Goal: Task Accomplishment & Management: Complete application form

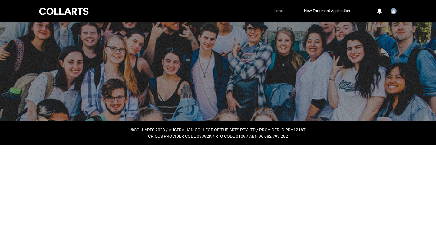
click at [339, 74] on div at bounding box center [218, 71] width 436 height 99
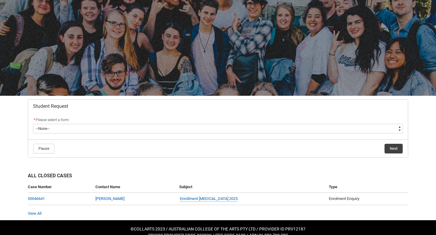
scroll to position [34, 0]
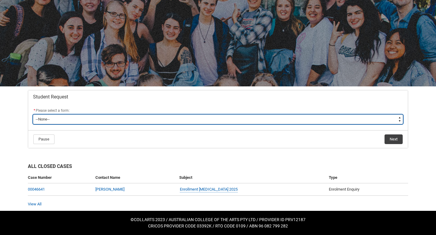
click at [195, 122] on select "--None-- Academic Transcript Application to Appeal Assignment Extension Change …" at bounding box center [218, 120] width 370 height 10
type lightning-select "Special_Consideration_Choice"
click at [33, 115] on select "--None-- Academic Transcript Application to Appeal Assignment Extension Change …" at bounding box center [218, 120] width 370 height 10
select select "Special_Consideration_Choice"
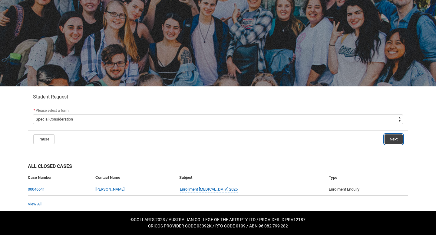
click at [398, 137] on button "Next" at bounding box center [393, 140] width 18 height 10
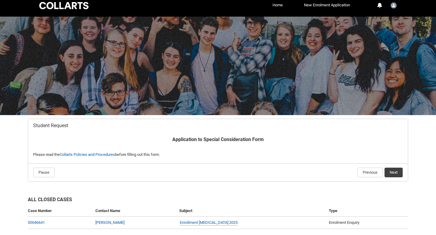
scroll to position [39, 0]
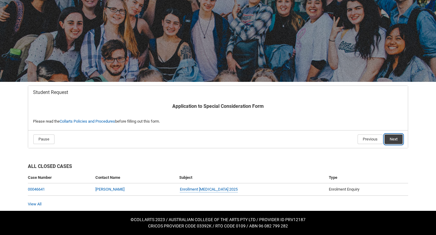
click at [392, 139] on button "Next" at bounding box center [393, 140] width 18 height 10
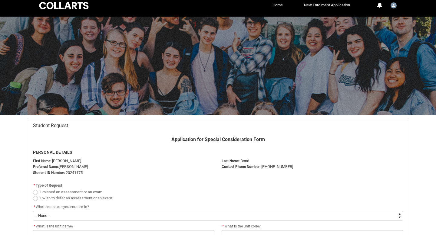
scroll to position [64, 0]
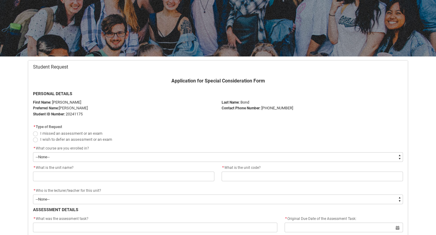
click at [35, 133] on span "Redu_Student_Request flow" at bounding box center [35, 134] width 5 height 5
click at [33, 130] on input "I missed an assessment or an exam" at bounding box center [33, 130] width 0 height 0
radio input "true"
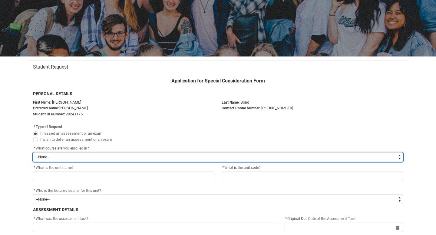
click at [55, 160] on select "--None-- Bachelor of Fashion Marketing (Branding and Communications) V1" at bounding box center [218, 157] width 370 height 10
type lightning-select "recordPicklist_ProgramEnrollment.a0jOZ000003IrvNYAS"
click at [33, 152] on select "--None-- Bachelor of Fashion Marketing (Branding and Communications) V1" at bounding box center [218, 157] width 370 height 10
select select "recordPicklist_ProgramEnrollment.a0jOZ000003IrvNYAS"
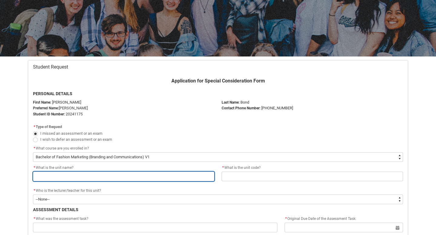
click at [61, 177] on input "Redu_Student_Request flow" at bounding box center [123, 177] width 181 height 10
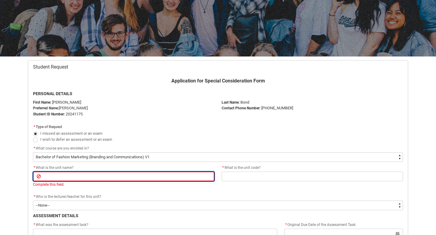
paste input "Visual Merchandising and Product Narratives"
type lightning-primitive-input-simple "Visual Merchandising and Product Narratives"
type input "Visual Merchandising and Product Narratives"
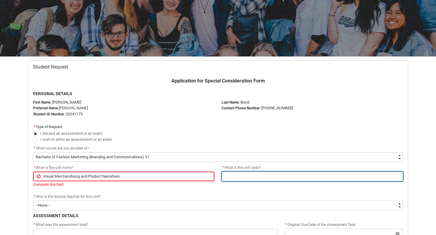
click at [242, 175] on input "Redu_Student_Request flow" at bounding box center [311, 177] width 181 height 10
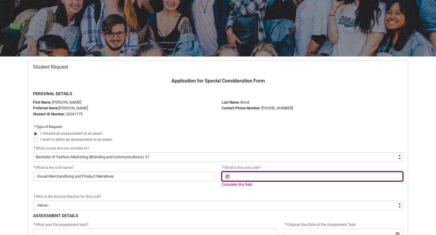
type lightning-primitive-input-simple "s"
type input "s"
type lightning-primitive-input-simple "sh"
type input "sh"
type lightning-primitive-input-simple "shv"
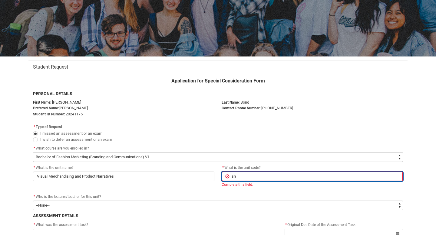
type input "shv"
type lightning-primitive-input-simple "sh"
type input "sh"
type lightning-primitive-input-simple "s"
type input "s"
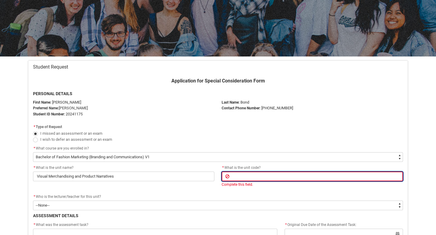
type lightning-primitive-input-simple "S"
type input "S"
type lightning-primitive-input-simple "SH"
type input "SH"
type lightning-primitive-input-simple "SHV"
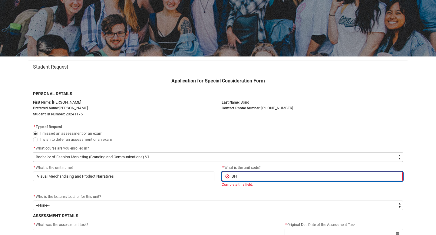
type input "SHV"
type lightning-primitive-input-simple "SHVM"
type input "SHVM"
type lightning-primitive-input-simple "SHVMP"
type input "SHVMP"
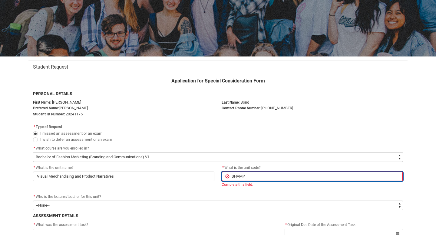
type lightning-primitive-input-simple "SHVMPN"
type input "SHVMPN"
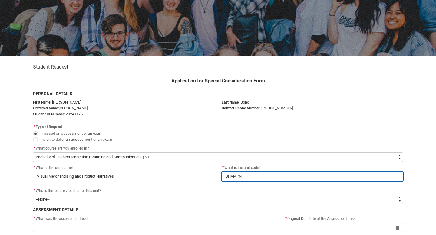
scroll to position [118, 0]
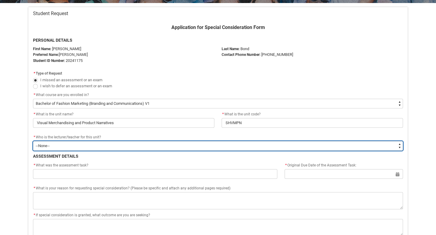
click at [161, 142] on select "--None-- [PERSON_NAME] [PERSON_NAME] [PERSON_NAME] [PERSON_NAME] [PERSON_NAME] …" at bounding box center [218, 146] width 370 height 10
type lightning-select "Faculty_NamefromNtoZ.0035g00000b9AYGAA2"
click at [33, 141] on select "--None-- [PERSON_NAME] [PERSON_NAME] [PERSON_NAME] [PERSON_NAME] [PERSON_NAME] …" at bounding box center [218, 146] width 370 height 10
select select "Faculty_NamefromNtoZ.0035g00000b9AYGAA2"
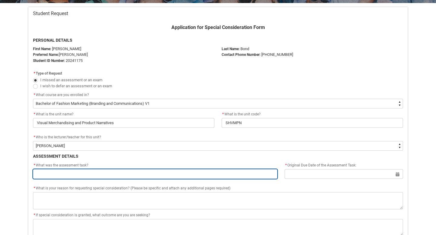
click at [129, 177] on input "Redu_Student_Request flow" at bounding box center [155, 174] width 244 height 10
type lightning-primitive-input-simple "assignment 1"
type input "assignment 1"
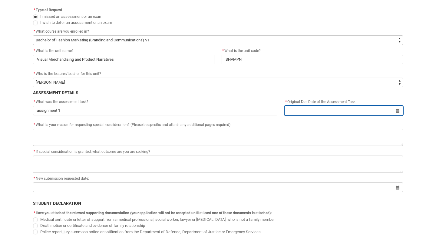
click at [343, 109] on input "Redu_Student_Request flow" at bounding box center [343, 111] width 118 height 10
select select "2025"
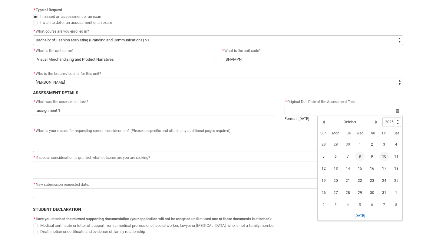
click at [360, 156] on span "8" at bounding box center [360, 157] width 10 height 10
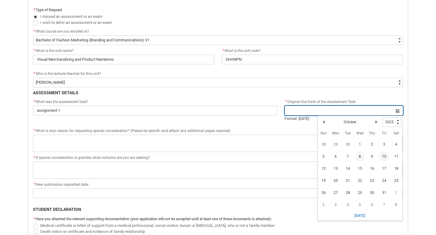
type lightning-datepicker "[DATE]"
type lightning-input "[DATE]"
type input "[DATE]"
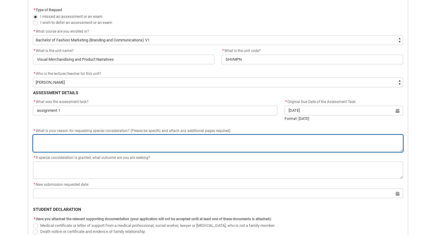
click at [302, 146] on textarea "*" at bounding box center [218, 143] width 370 height 17
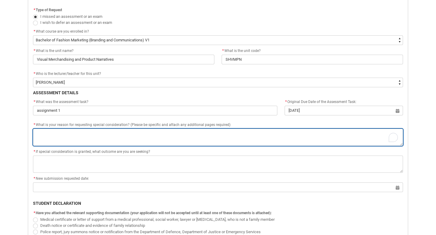
type lightning-textarea "I"
type textarea "I"
type lightning-textarea "I"
type textarea "I"
type lightning-textarea "I H"
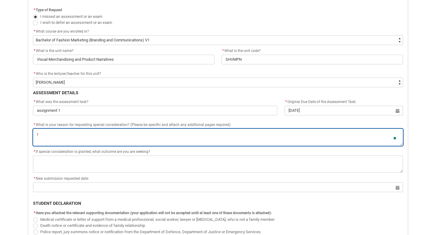
type textarea "I H"
type lightning-textarea "I HA"
type textarea "I HA"
type lightning-textarea "I HAV"
type textarea "I HAV"
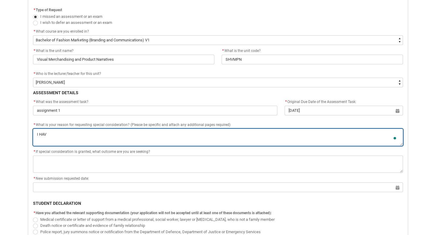
type lightning-textarea "I HAVE"
type textarea "I HAVE"
type lightning-textarea "I HAVE"
type textarea "I HAVE"
type lightning-textarea "I HAVE"
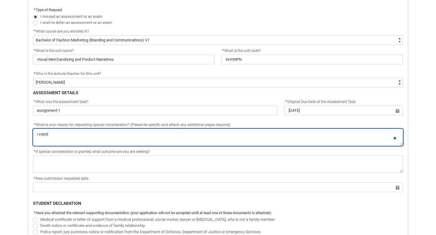
type textarea "I HAVE"
type lightning-textarea "I HAV"
type textarea "I HAV"
type lightning-textarea "I HA"
type textarea "I HA"
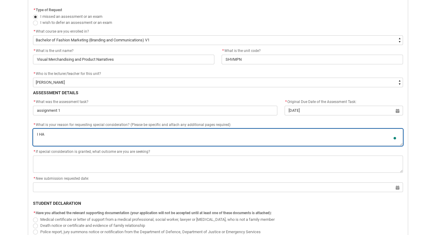
type lightning-textarea "I H"
type textarea "I H"
type lightning-textarea "I"
type textarea "I"
type lightning-textarea "I h"
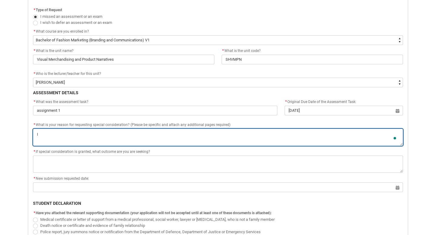
type textarea "I h"
type lightning-textarea "I ha"
type textarea "I ha"
type lightning-textarea "I hav"
type textarea "I hav"
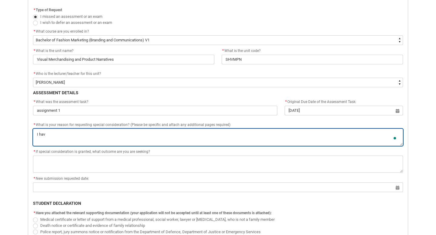
type lightning-textarea "I have"
type textarea "I have"
type lightning-textarea "I have"
type textarea "I have"
type lightning-textarea "I have b"
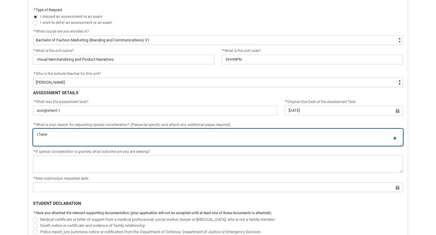
type textarea "I have b"
type lightning-textarea "I have be"
type textarea "I have be"
type lightning-textarea "I have bee"
type textarea "I have bee"
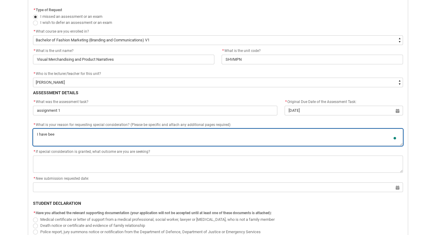
type lightning-textarea "I have been"
type textarea "I have been"
type lightning-textarea "I have been"
type textarea "I have been"
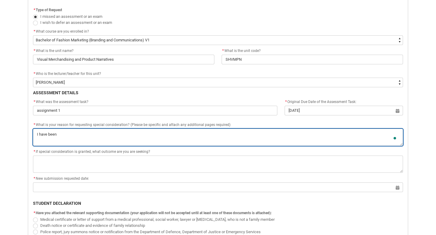
type lightning-textarea "I have been s"
type textarea "I have been s"
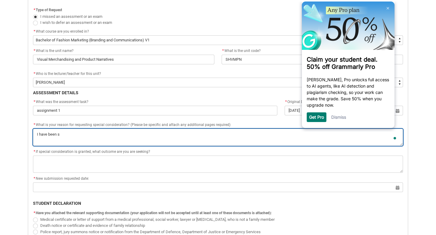
type lightning-textarea "I have been si"
type textarea "I have been si"
type lightning-textarea "I have been sic"
type textarea "I have been sic"
type lightning-textarea "I have been sick"
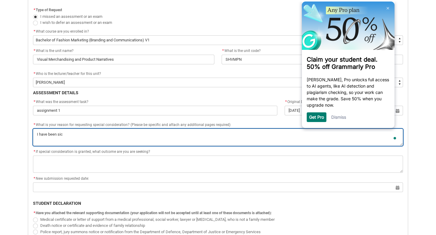
type textarea "I have been sick"
type lightning-textarea "I have been sick"
type textarea "I have been sick"
type lightning-textarea "I have been sick t"
type textarea "I have been sick t"
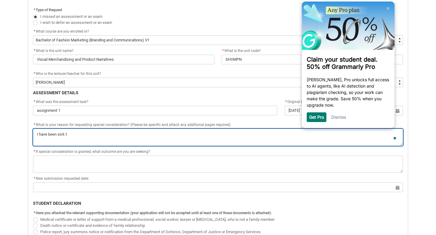
type lightning-textarea "I have been sick th"
type textarea "I have been sick th"
type lightning-textarea "I have been sick thi"
type textarea "I have been sick thi"
type lightning-textarea "I have been sick this"
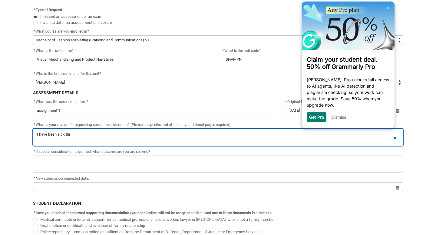
type textarea "I have been sick this"
type lightning-textarea "I have been sick this"
type textarea "I have been sick this"
type lightning-textarea "I have been sick this w"
type textarea "I have been sick this w"
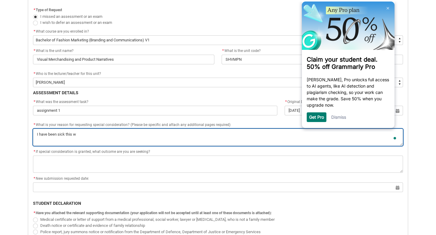
type lightning-textarea "I have been sick this we"
type textarea "I have been sick this we"
type lightning-textarea "I have been sick this wee"
type textarea "I have been sick this wee"
type lightning-textarea "I have been sick this week"
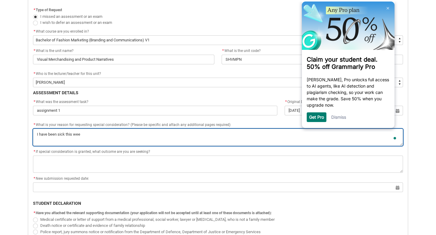
type textarea "I have been sick this week"
type lightning-textarea "I have been sick this week"
type textarea "I have been sick this week"
type lightning-textarea "I have been sick this week w"
type textarea "I have been sick this week w"
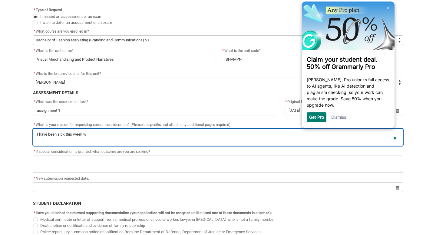
type lightning-textarea "I have been sick this week wi"
type textarea "I have been sick this week wi"
type lightning-textarea "I have been sick this week wit"
type textarea "I have been sick this week wit"
type lightning-textarea "I have been sick this week with"
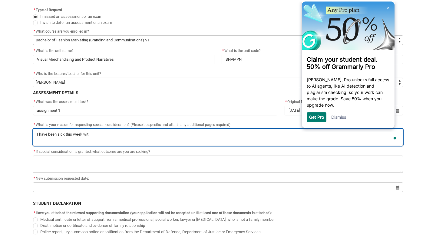
type textarea "I have been sick this week with"
type lightning-textarea "I have been sick this week with"
type textarea "I have been sick this week with"
type lightning-textarea "I have been sick this week with a"
type textarea "I have been sick this week with a"
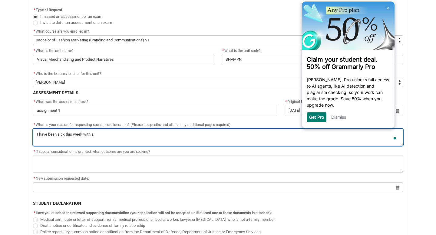
type lightning-textarea "I have been sick this week with"
type textarea "I have been sick this week with"
type lightning-textarea "I have been sick this week with a"
type textarea "I have been sick this week with a"
type lightning-textarea "I have been sick this week with a"
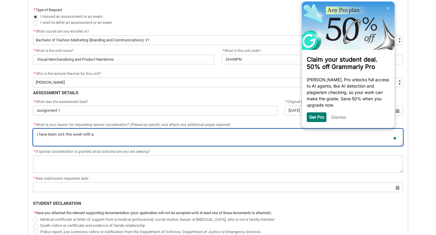
type textarea "I have been sick this week with a"
type lightning-textarea "I have been sick this week with a c"
type textarea "I have been sick this week with a c"
type lightning-textarea "I have been sick this week with a"
type textarea "I have been sick this week with a"
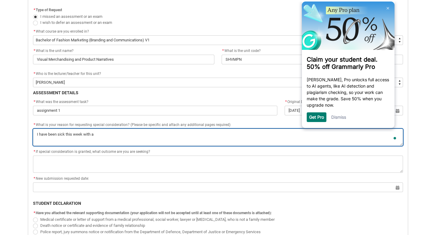
type lightning-textarea "I have been sick this week with a c"
type textarea "I have been sick this week with a c"
type lightning-textarea "I have been sick this week with a ch"
type textarea "I have been sick this week with a ch"
type lightning-textarea "I have been sick this week with a che"
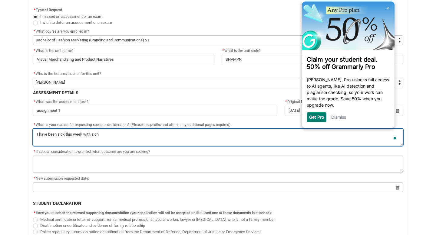
type textarea "I have been sick this week with a che"
type lightning-textarea "I have been sick this week with a ches"
type textarea "I have been sick this week with a ches"
type lightning-textarea "I have been sick this week with a chest"
type textarea "I have been sick this week with a chest"
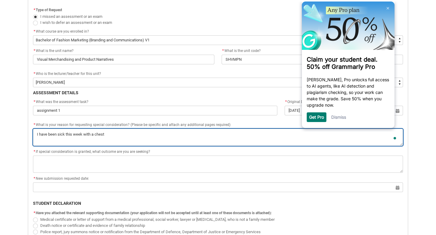
type lightning-textarea "I have been sick this week with a chest"
type textarea "I have been sick this week with a chest"
type lightning-textarea "I have been sick this week with a chest i"
type textarea "I have been sick this week with a chest i"
type lightning-textarea "I have been sick this week with a chest in"
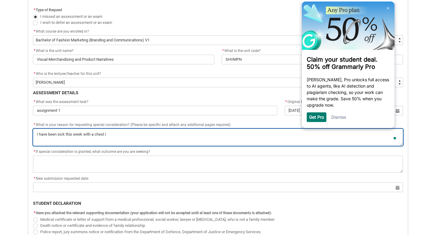
type textarea "I have been sick this week with a chest in"
type lightning-textarea "I have been sick this week with a chest inf"
type textarea "I have been sick this week with a chest inf"
type lightning-textarea "I have been sick this week with a chest infe"
type textarea "I have been sick this week with a chest infe"
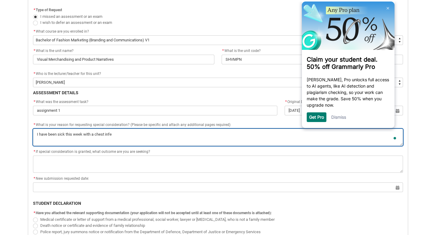
type lightning-textarea "I have been sick this week with a chest infec"
type textarea "I have been sick this week with a chest infec"
type lightning-textarea "I have been sick this week with a chest infect"
type textarea "I have been sick this week with a chest infect"
type lightning-textarea "I have been sick this week with a chest infecti"
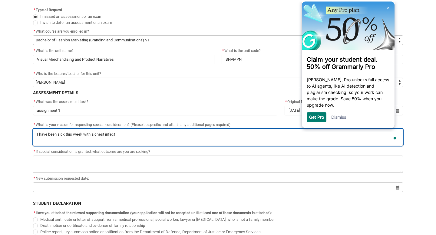
type textarea "I have been sick this week with a chest infecti"
type lightning-textarea "I have been sick this week with a chest infectio"
type textarea "I have been sick this week with a chest infectio"
type lightning-textarea "I have been sick this week with a [MEDICAL_DATA]"
type textarea "I have been sick this week with a [MEDICAL_DATA]"
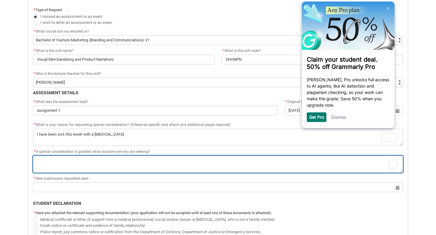
click at [266, 171] on textarea "*" at bounding box center [218, 164] width 370 height 17
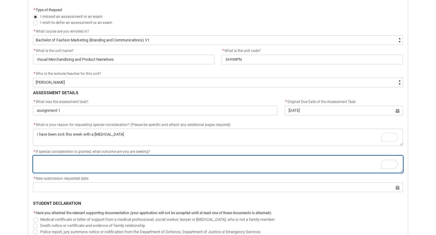
type lightning-textarea "a"
type textarea "a"
type lightning-textarea "an"
type textarea "an"
type lightning-textarea "an"
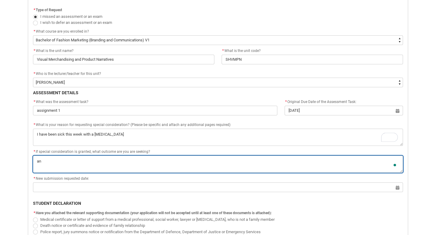
type textarea "an"
type lightning-textarea "an e"
type textarea "an e"
type lightning-textarea "an ex"
type textarea "an ex"
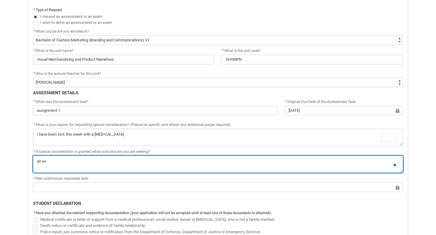
type lightning-textarea "an ext"
type textarea "an ext"
type lightning-textarea "an exte"
type textarea "an exte"
type lightning-textarea "an exten"
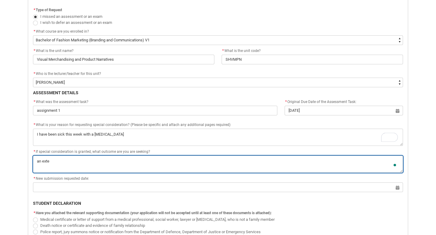
type textarea "an exten"
type lightning-textarea "an extens"
type textarea "an extens"
type lightning-textarea "an extensi"
type textarea "an extensi"
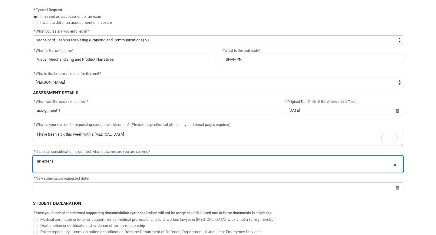
type lightning-textarea "an extens"
type textarea "an extens"
type lightning-textarea "an exten"
type textarea "an exten"
type lightning-textarea "an extent"
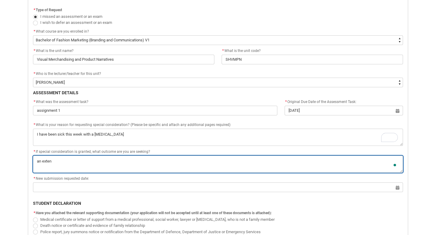
type textarea "an extent"
type lightning-textarea "an extenti"
type textarea "an extenti"
type lightning-textarea "an extentio"
type textarea "an extentio"
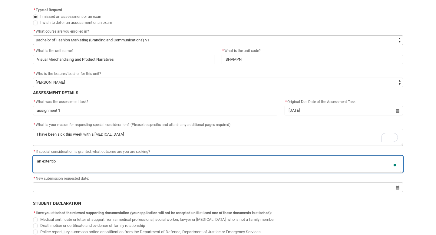
type lightning-textarea "an extention"
type textarea "an extention"
type lightning-textarea "an extention"
type textarea "an extention"
type lightning-textarea "an extention t"
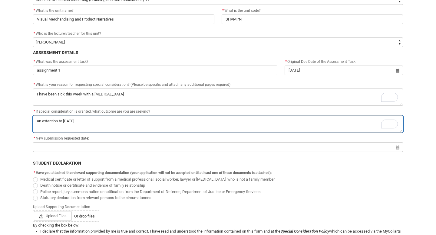
scroll to position [222, 0]
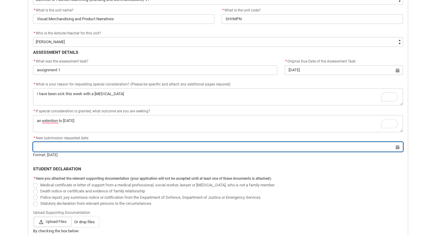
click at [286, 143] on input "Redu_Student_Request flow" at bounding box center [218, 147] width 370 height 10
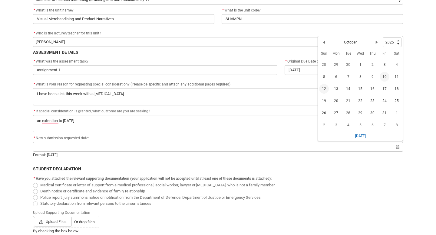
click at [324, 89] on span "12" at bounding box center [324, 89] width 10 height 10
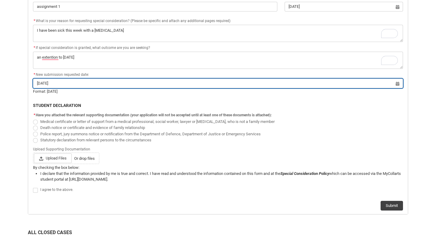
scroll to position [291, 0]
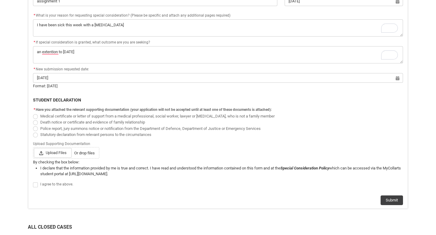
click at [36, 116] on span "Redu_Student_Request flow" at bounding box center [35, 116] width 5 height 5
click at [33, 113] on input "Medical certificate or letter of support from a medical professional, social wo…" at bounding box center [33, 113] width 0 height 0
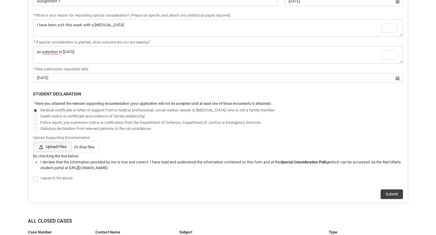
click at [47, 149] on span "Upload Files" at bounding box center [53, 147] width 38 height 10
click at [34, 142] on input "Upload Files Or drop files" at bounding box center [34, 142] width 0 height 0
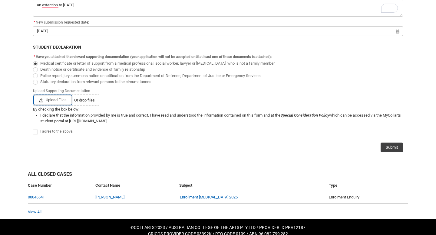
scroll to position [343, 0]
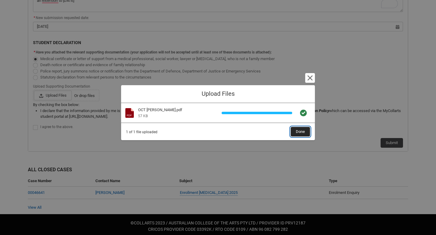
click at [297, 133] on span "Done" at bounding box center [300, 131] width 9 height 9
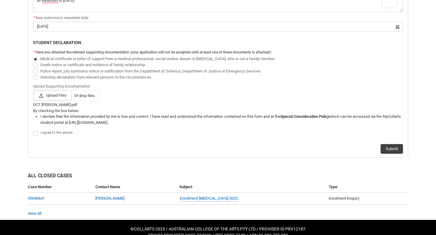
click at [35, 133] on span "Redu_Student_Request flow" at bounding box center [35, 133] width 5 height 5
click at [33, 130] on input "Redu_Student_Request flow" at bounding box center [33, 130] width 0 height 0
click at [392, 147] on button "Submit" at bounding box center [391, 149] width 22 height 10
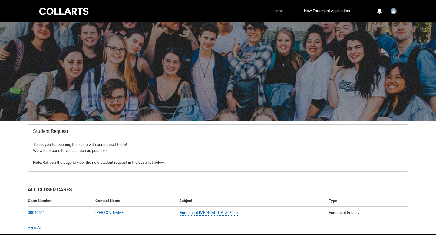
scroll to position [23, 0]
